Goal: Find contact information: Find contact information

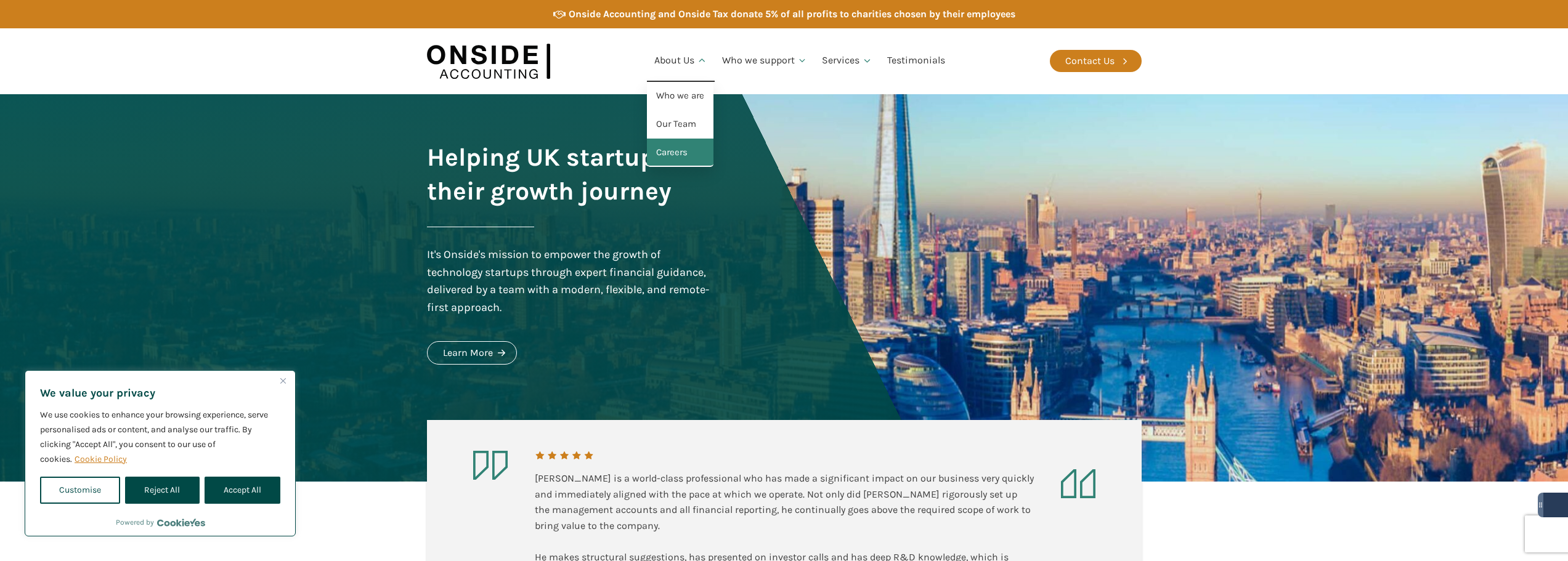
click at [681, 152] on link "Careers" at bounding box center [680, 153] width 66 height 28
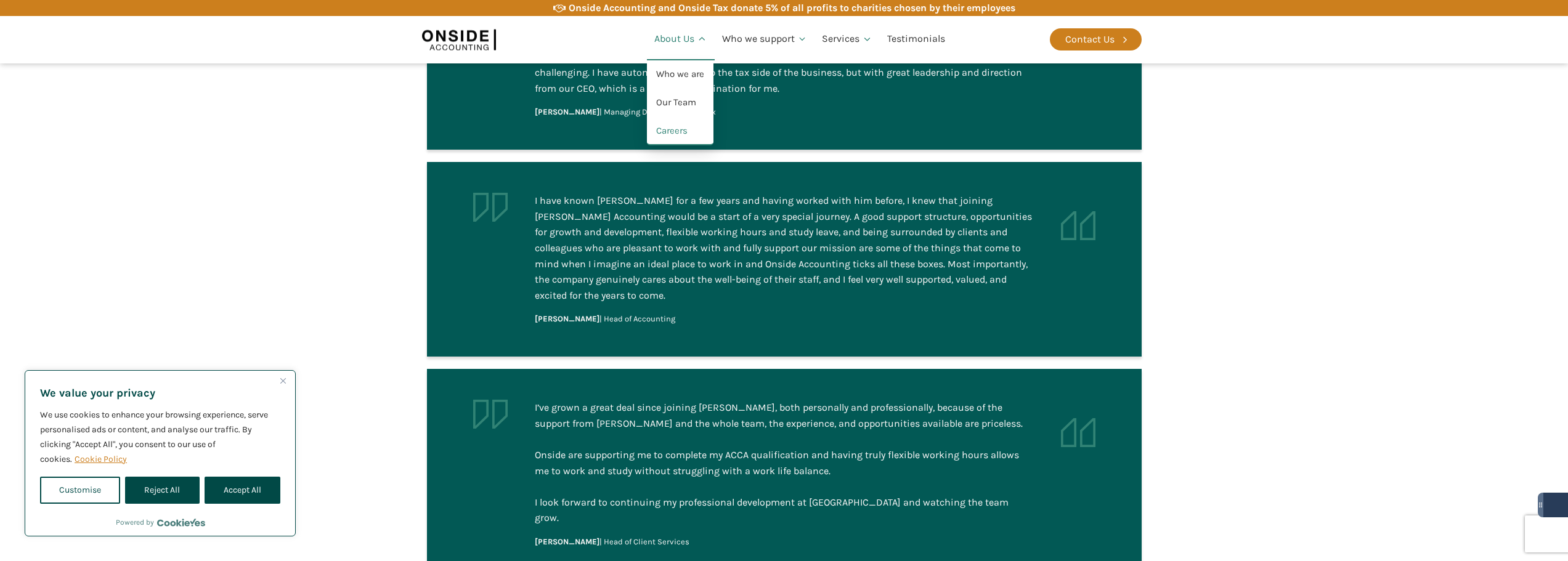
scroll to position [986, 0]
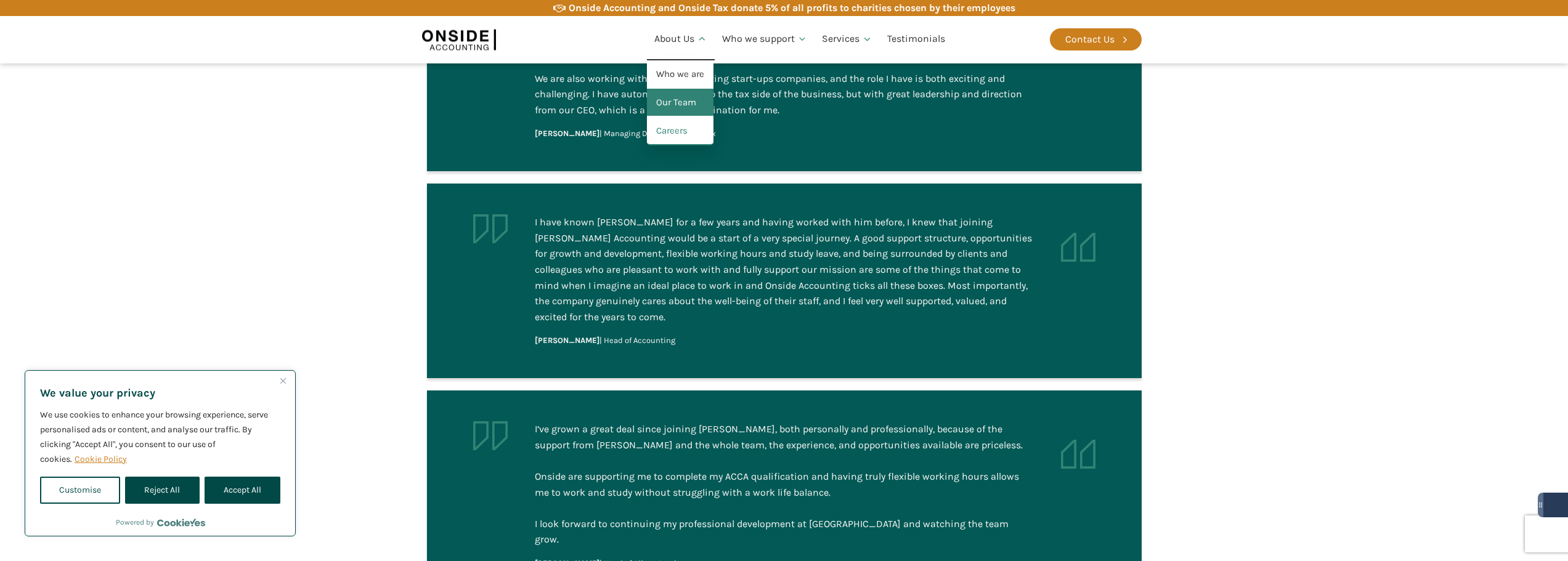
click at [681, 97] on link "Our Team" at bounding box center [680, 103] width 66 height 28
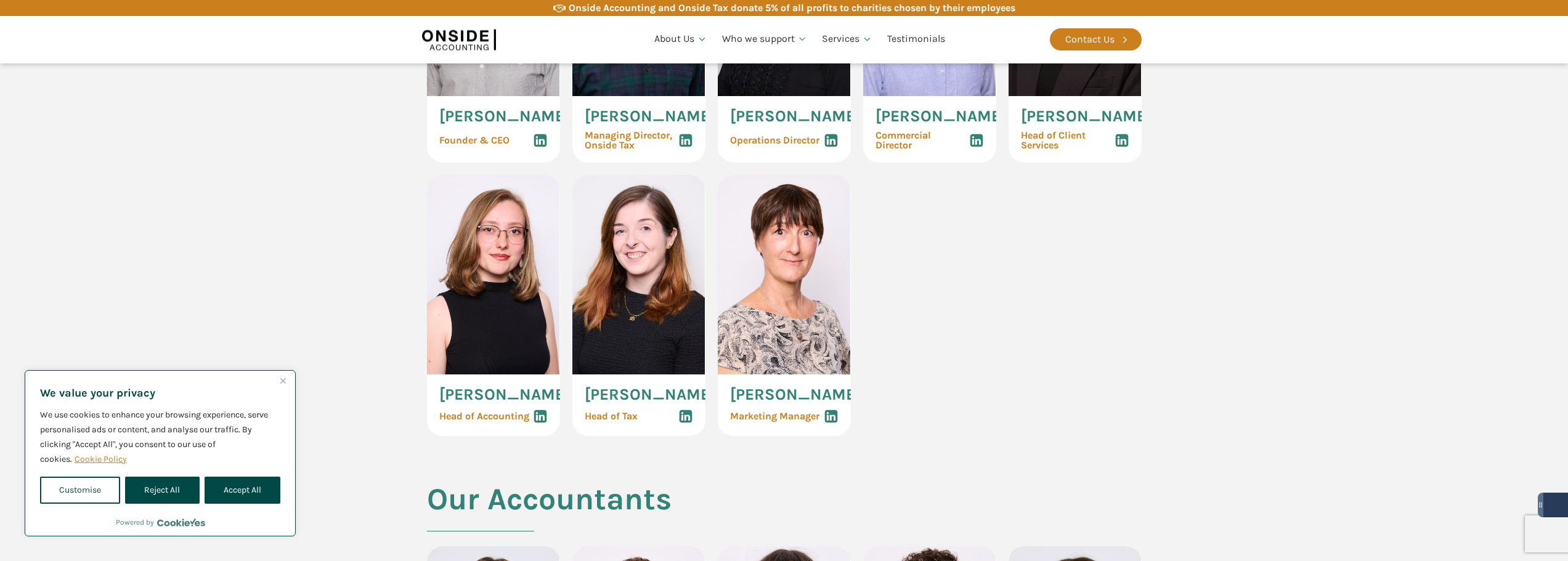
scroll to position [555, 0]
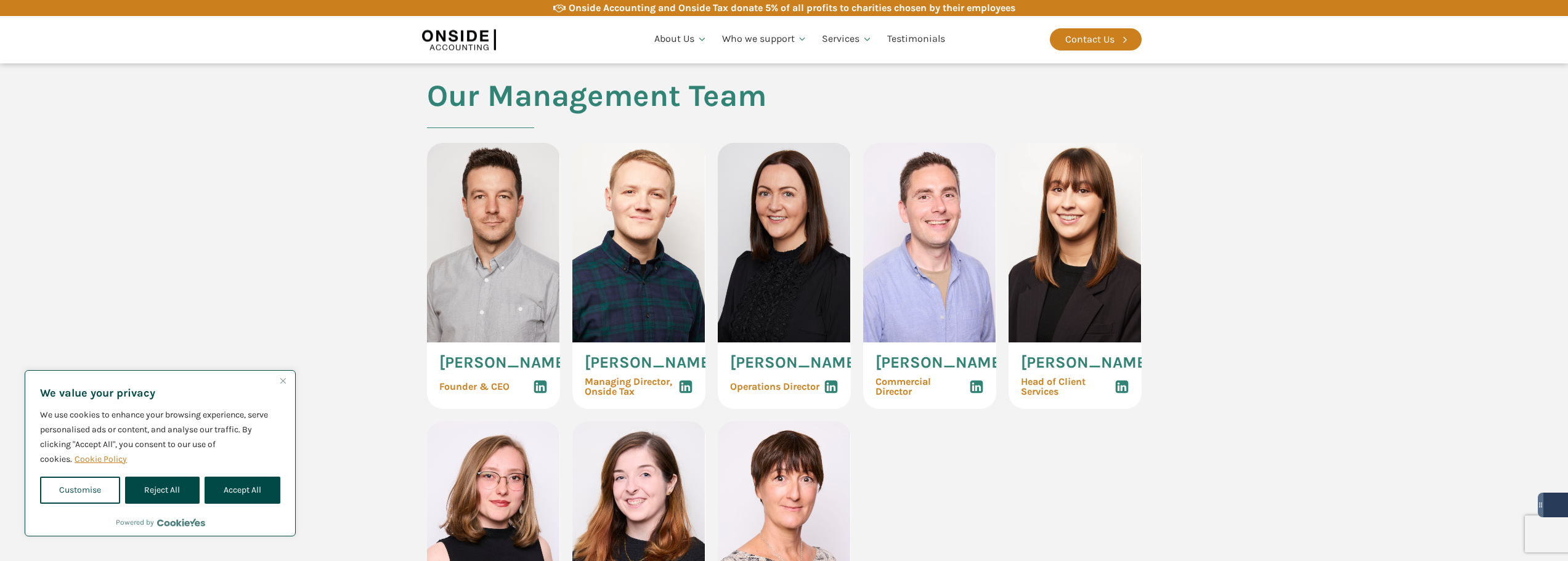
click at [642, 397] on span "Managing Director, Onside Tax" at bounding box center [628, 387] width 87 height 20
click at [639, 356] on span "[PERSON_NAME]" at bounding box center [650, 363] width 131 height 16
drag, startPoint x: 584, startPoint y: 364, endPoint x: 674, endPoint y: 356, distance: 90.4
click at [674, 356] on div "[PERSON_NAME] Managing Director, Onside Tax" at bounding box center [639, 375] width 133 height 66
drag, startPoint x: 443, startPoint y: 359, endPoint x: 492, endPoint y: 362, distance: 49.1
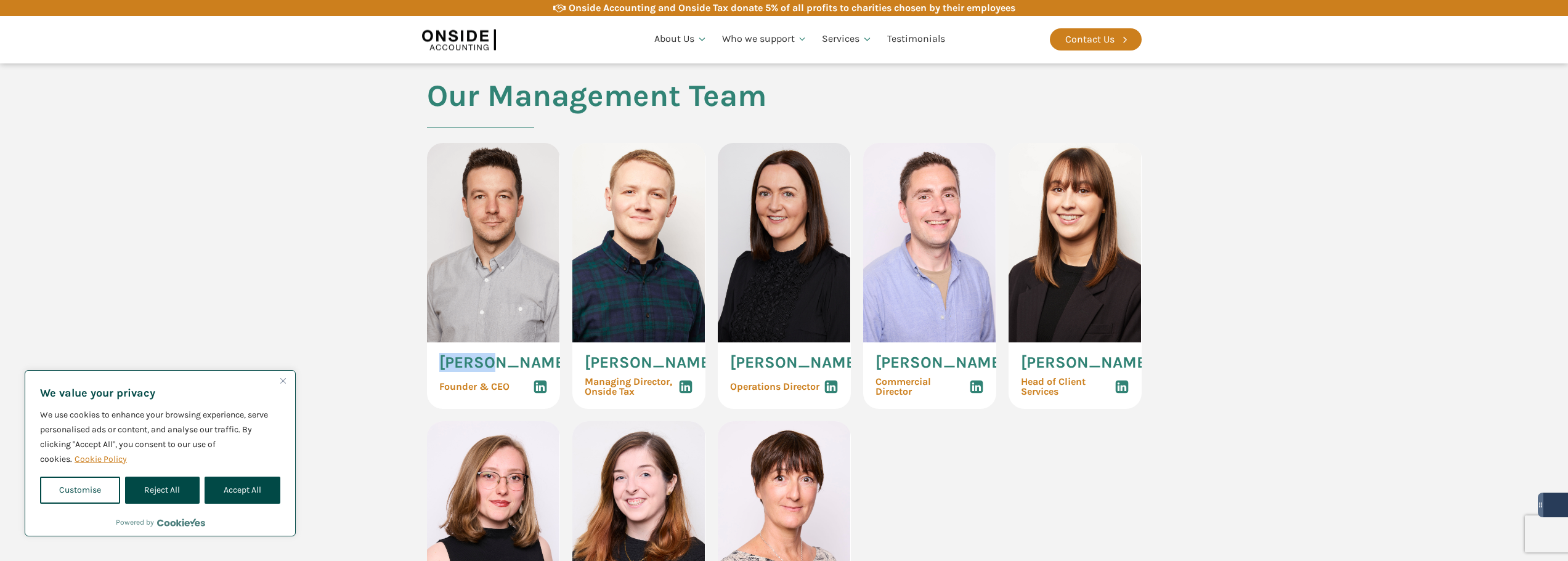
click at [492, 362] on span "[PERSON_NAME]" at bounding box center [505, 363] width 131 height 16
copy span "[PERSON_NAME]"
